Goal: Information Seeking & Learning: Learn about a topic

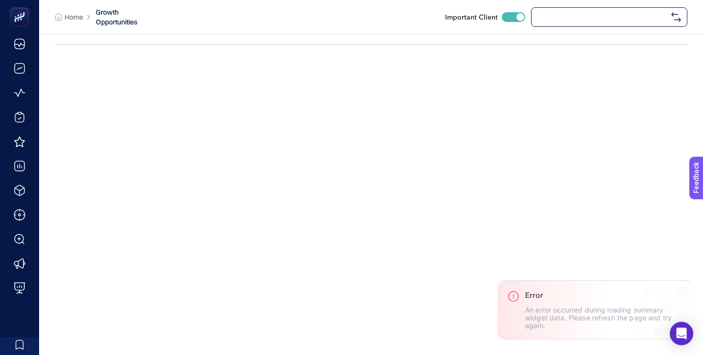
checkbox input "true"
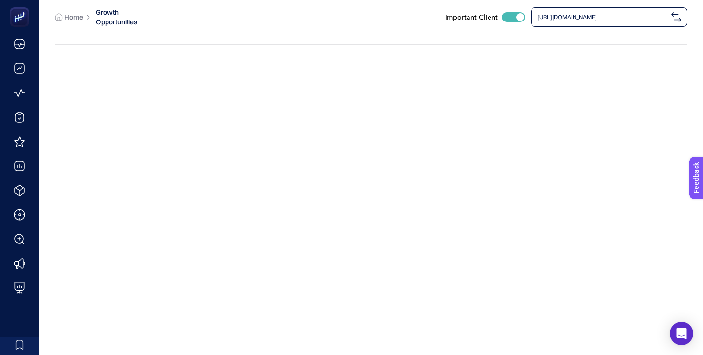
click at [596, 16] on span "[URL][DOMAIN_NAME]" at bounding box center [603, 17] width 130 height 8
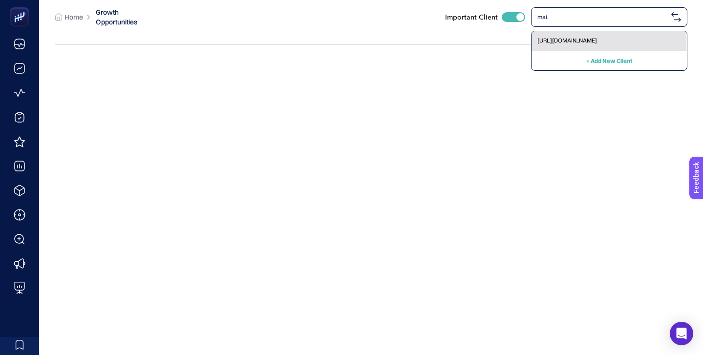
type input "mai."
click at [594, 46] on div "[URL][DOMAIN_NAME]" at bounding box center [609, 41] width 155 height 20
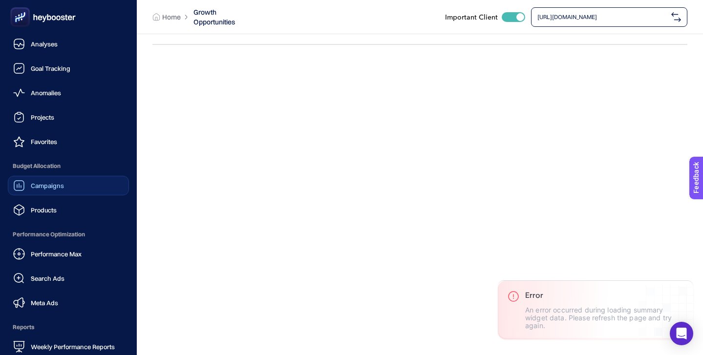
scroll to position [95, 0]
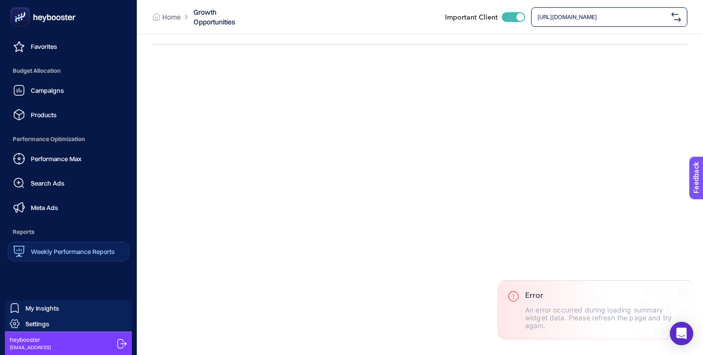
click at [78, 251] on span "Weekly Performance Reports" at bounding box center [73, 252] width 84 height 8
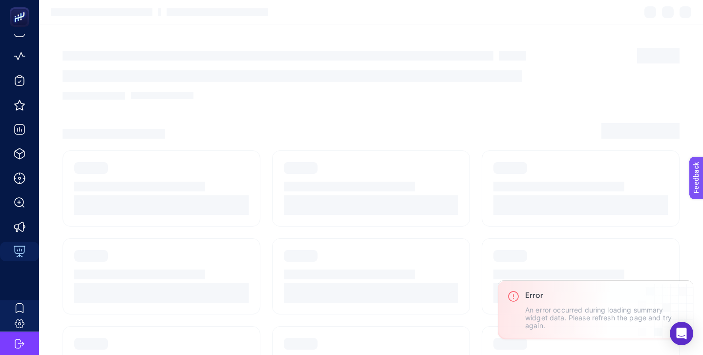
scroll to position [37, 0]
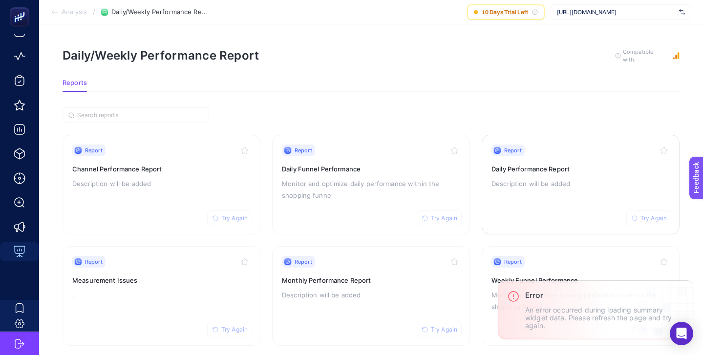
click at [581, 157] on div "Report Try Again Daily Performance Report Description will be added" at bounding box center [581, 185] width 178 height 80
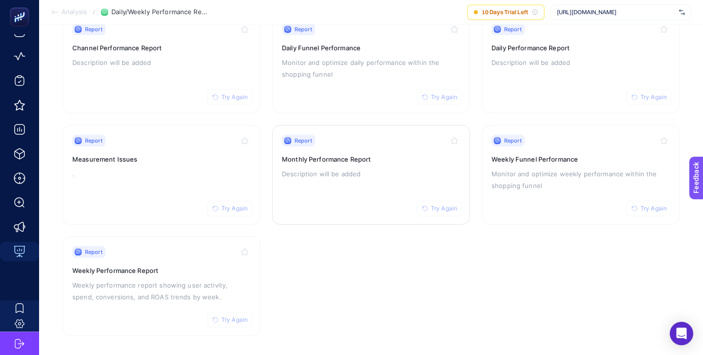
click at [328, 195] on div "Report Try Again Monthly Performance Report Description will be added" at bounding box center [371, 175] width 178 height 80
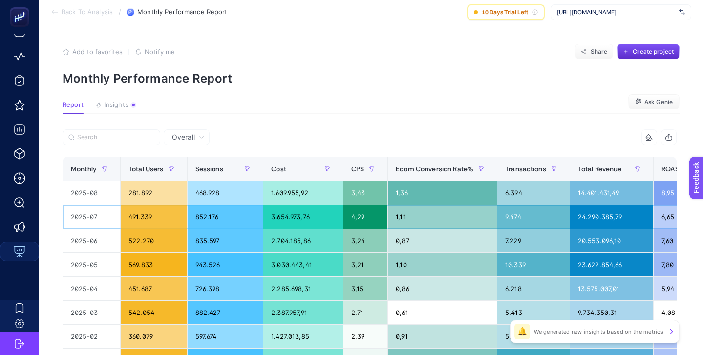
click at [292, 216] on div "3.654.973,76" at bounding box center [302, 216] width 79 height 23
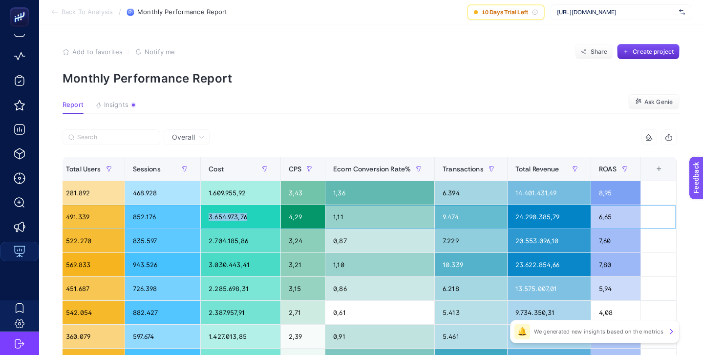
scroll to position [0, 78]
click at [529, 214] on div "24.290.385,79" at bounding box center [549, 216] width 83 height 23
click at [603, 219] on div "6,65" at bounding box center [615, 216] width 49 height 23
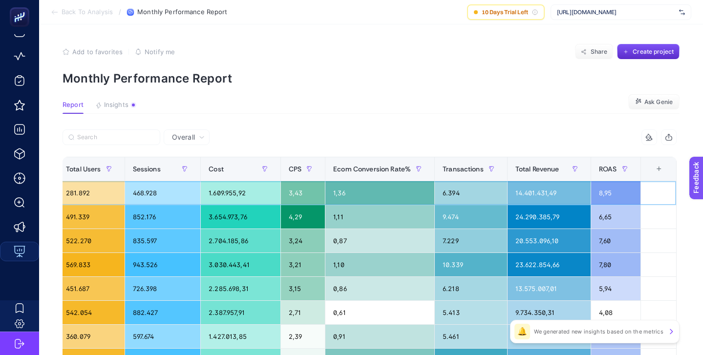
click at [521, 194] on div "14.401.431,49" at bounding box center [549, 192] width 83 height 23
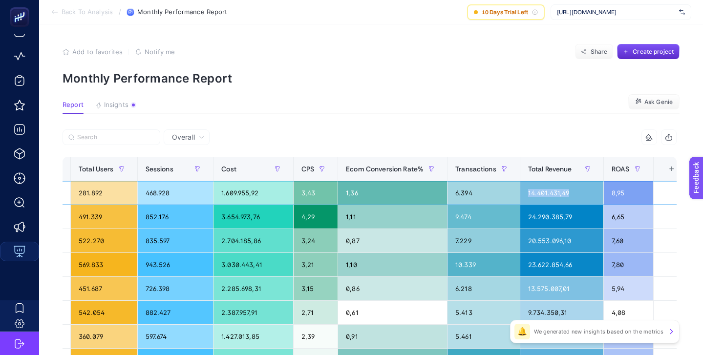
scroll to position [0, 0]
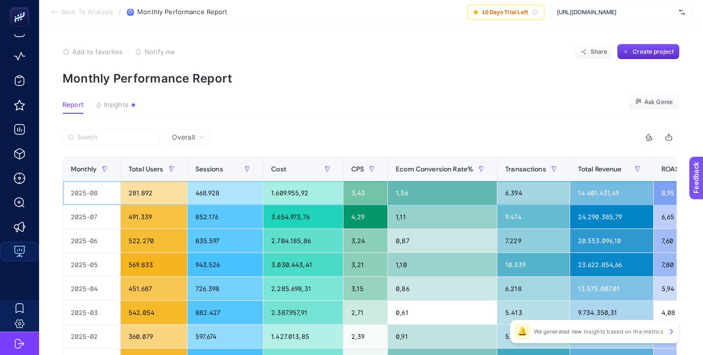
click at [285, 194] on div "1.609.955,92" at bounding box center [302, 192] width 79 height 23
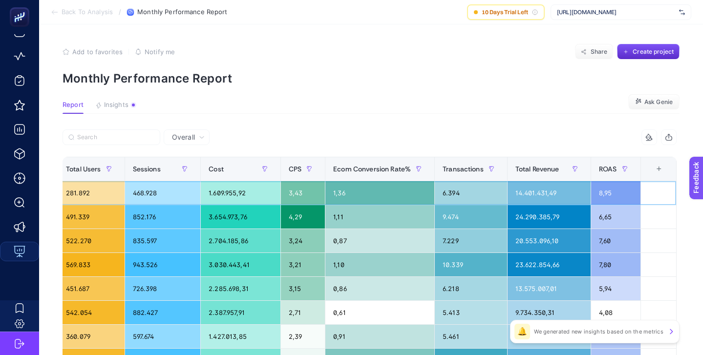
click at [608, 195] on div "8,95" at bounding box center [615, 192] width 49 height 23
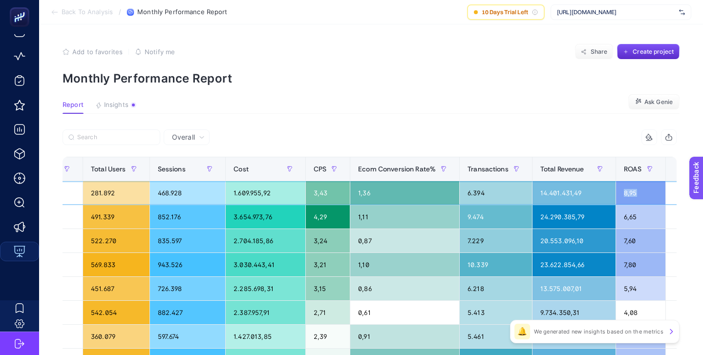
scroll to position [0, 0]
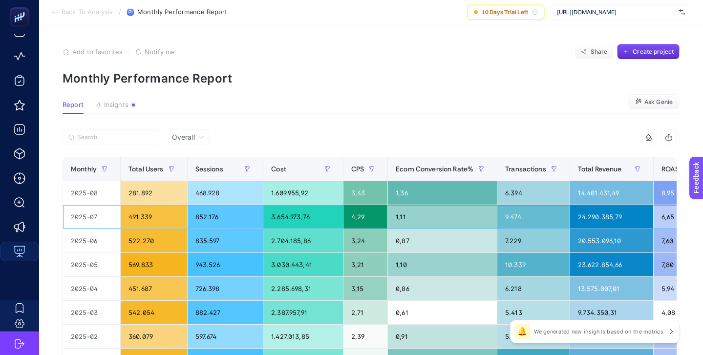
click at [281, 216] on div "3.654.973,76" at bounding box center [302, 216] width 79 height 23
click at [297, 243] on div "2.704.185,86" at bounding box center [302, 240] width 79 height 23
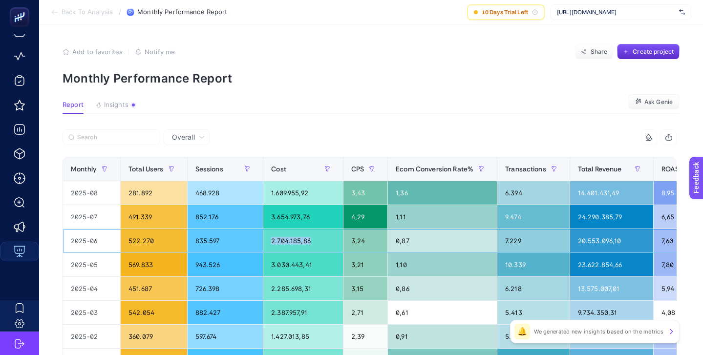
click at [297, 243] on div "2.704.185,86" at bounding box center [302, 240] width 79 height 23
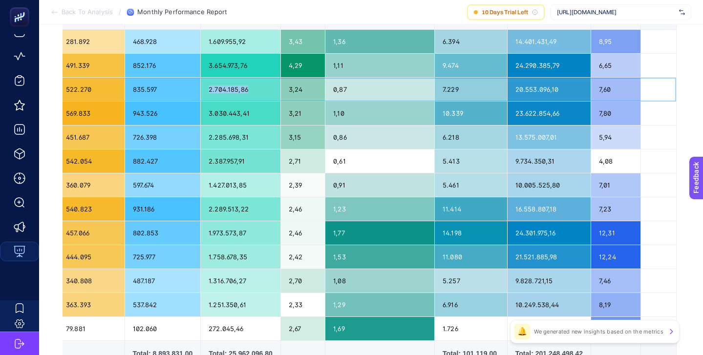
scroll to position [157, 0]
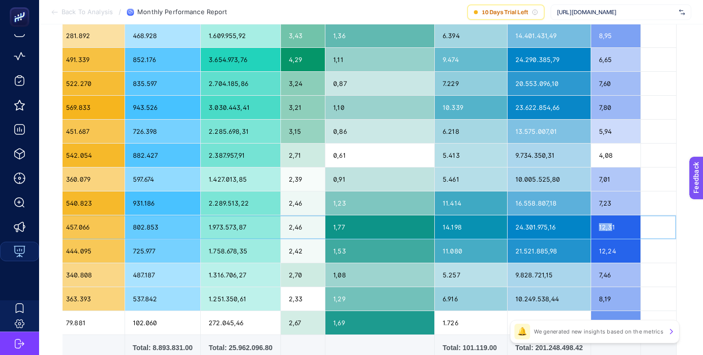
drag, startPoint x: 599, startPoint y: 224, endPoint x: 613, endPoint y: 230, distance: 15.5
click at [613, 230] on div "12,31" at bounding box center [615, 226] width 49 height 23
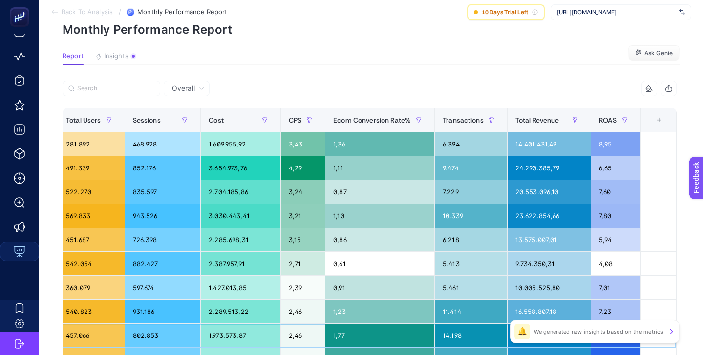
scroll to position [32, 0]
